Goal: Task Accomplishment & Management: Use online tool/utility

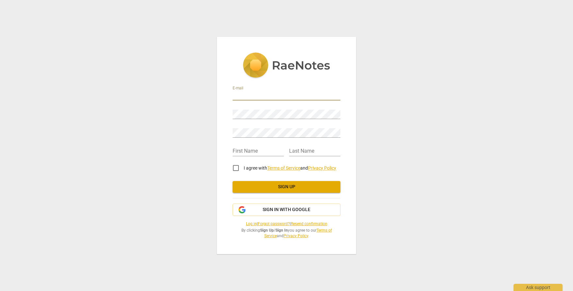
click at [294, 95] on input "email" at bounding box center [286, 95] width 108 height 9
type input "ji"
type input "[EMAIL_ADDRESS][DOMAIN_NAME]"
type input "Jillian"
type input "Katherine"
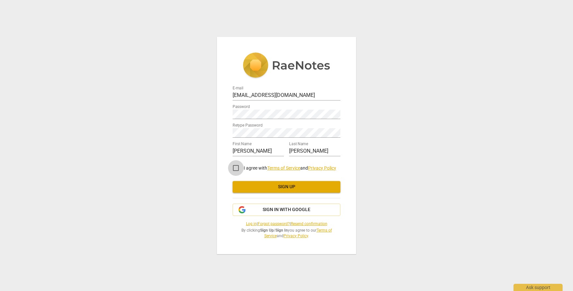
click at [238, 167] on input "I agree with Terms of Service and Privacy Policy" at bounding box center [236, 168] width 16 height 16
checkbox input "true"
click at [260, 188] on span "Sign up" at bounding box center [286, 187] width 97 height 7
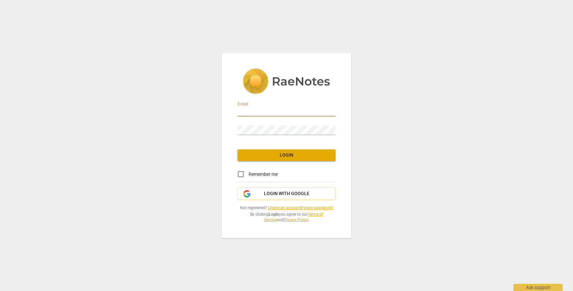
type input "[EMAIL_ADDRESS][DOMAIN_NAME]"
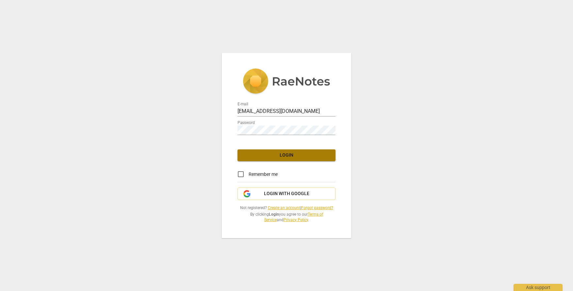
click at [281, 152] on button "Login" at bounding box center [286, 156] width 98 height 12
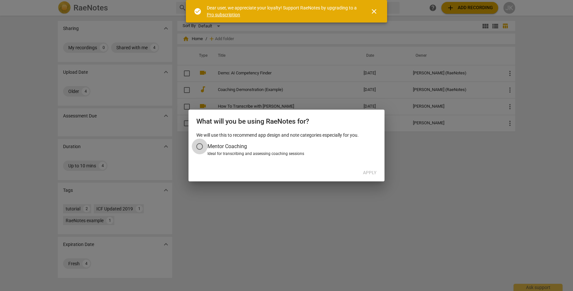
click at [199, 145] on input "Mentor Coaching" at bounding box center [200, 147] width 16 height 16
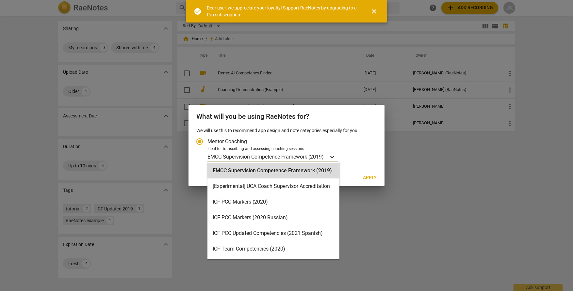
click at [333, 155] on icon "Account type" at bounding box center [332, 157] width 7 height 7
click at [0, 0] on input "Ideal for transcribing and assessing coaching sessions EMCC Supervision Compete…" at bounding box center [0, 0] width 0 height 0
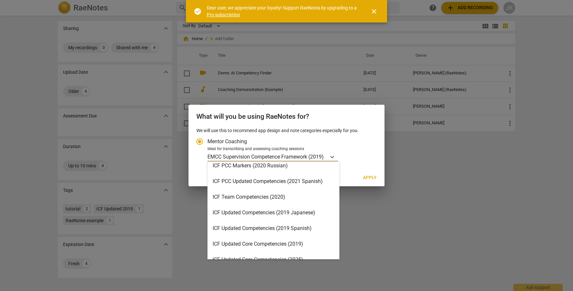
scroll to position [104, 0]
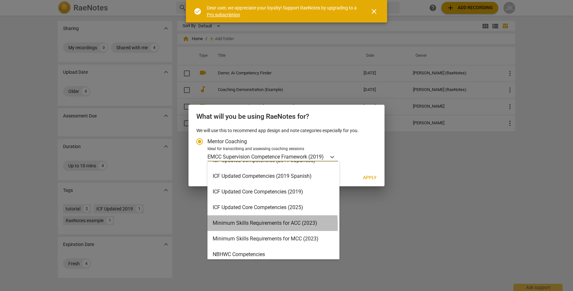
click at [235, 225] on div "Minimum Skills Requirements for ACC (2023)" at bounding box center [273, 223] width 132 height 16
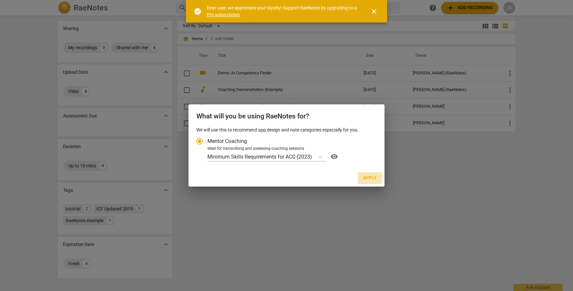
click at [366, 181] on span "Apply" at bounding box center [370, 178] width 14 height 7
radio input "false"
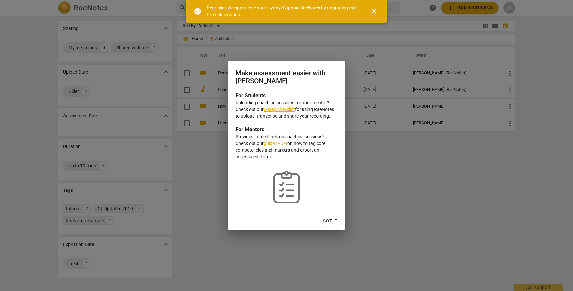
click at [285, 108] on link "5-step checklist" at bounding box center [278, 109] width 31 height 5
click at [329, 221] on span "Got it" at bounding box center [330, 221] width 15 height 7
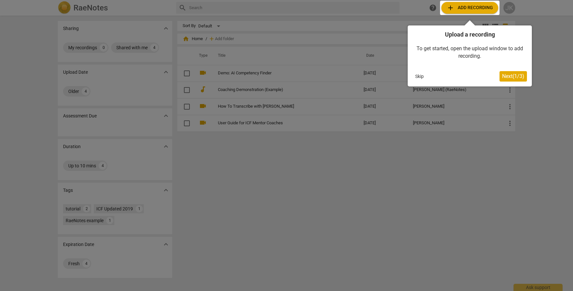
click at [463, 9] on div at bounding box center [469, 8] width 59 height 14
click at [478, 9] on div at bounding box center [469, 8] width 59 height 14
click at [503, 76] on span "Next ( 1 / 3 )" at bounding box center [513, 76] width 22 height 6
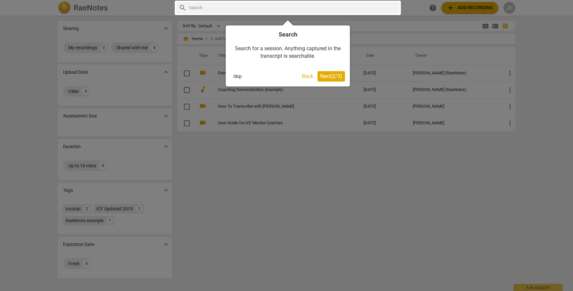
click at [329, 80] on button "Next ( 2 / 3 )" at bounding box center [330, 76] width 27 height 10
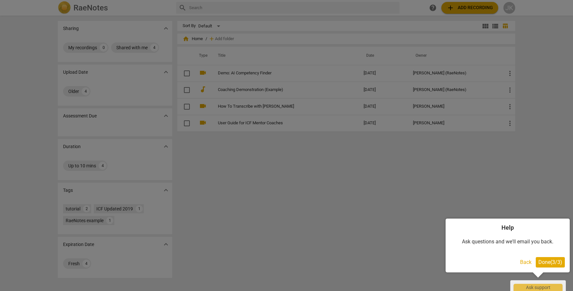
click at [550, 260] on span "Done ( 3 / 3 )" at bounding box center [550, 262] width 24 height 6
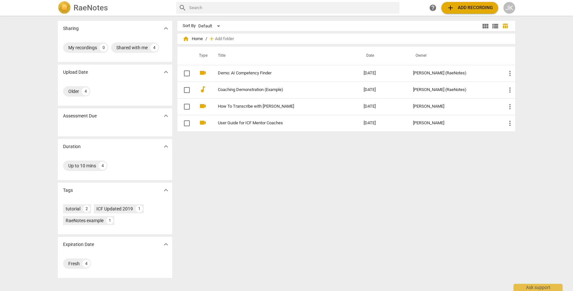
click at [469, 10] on span "add Add recording" at bounding box center [469, 8] width 46 height 8
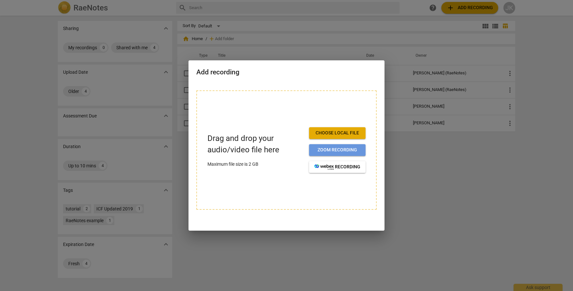
click at [335, 151] on span "Zoom recording" at bounding box center [337, 150] width 46 height 7
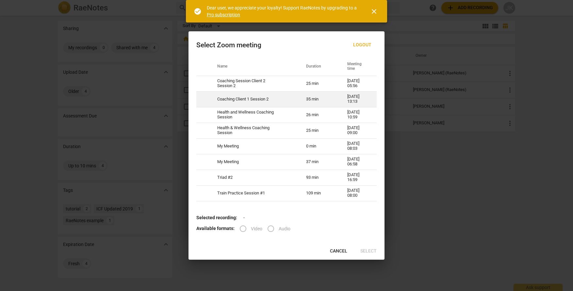
click at [279, 98] on td "Coaching Client 1 Session 2" at bounding box center [253, 99] width 89 height 16
radio input "true"
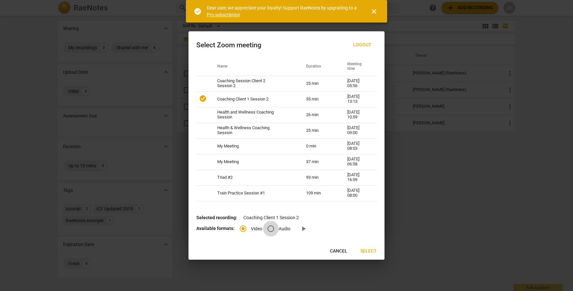
click at [271, 231] on input "Audio" at bounding box center [271, 229] width 16 height 16
radio input "true"
click at [370, 252] on span "Select" at bounding box center [368, 251] width 16 height 7
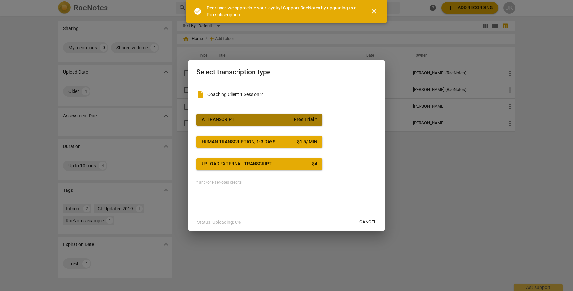
click at [282, 120] on span "AI Transcript Free Trial *" at bounding box center [259, 120] width 116 height 7
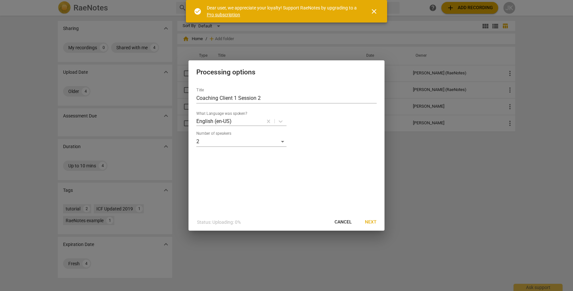
click at [370, 222] on span "Next" at bounding box center [371, 222] width 12 height 7
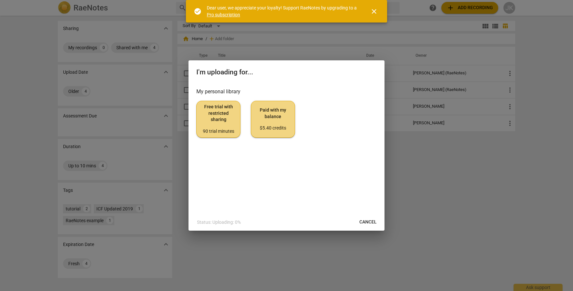
click at [226, 119] on span "Free trial with restricted sharing 90 trial minutes" at bounding box center [218, 119] width 33 height 31
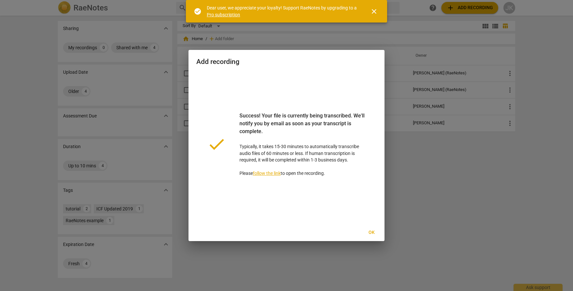
click at [372, 233] on span "Ok" at bounding box center [371, 233] width 10 height 7
